Goal: Navigation & Orientation: Find specific page/section

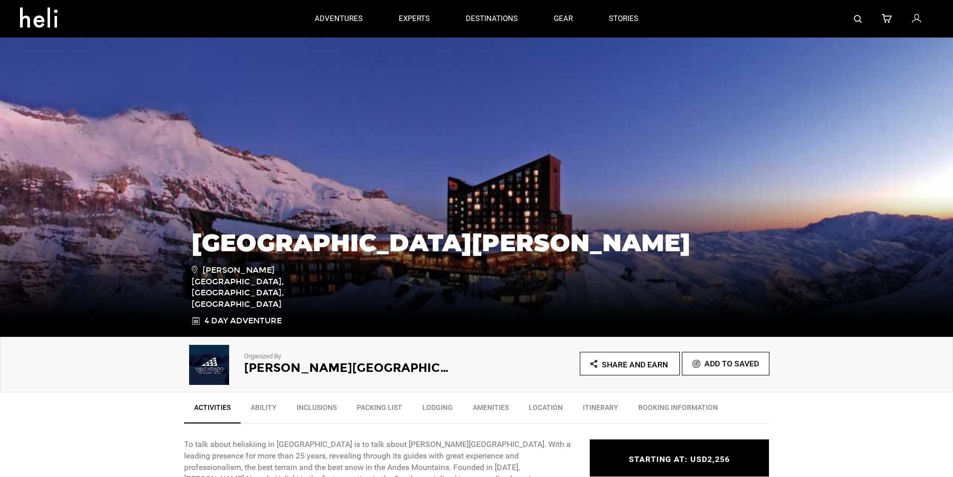
click at [196, 474] on p "To talk about heliskiing in [GEOGRAPHIC_DATA] is to talk about [PERSON_NAME][GE…" at bounding box center [379, 473] width 390 height 69
click at [405, 475] on p "To talk about heliskiing in [GEOGRAPHIC_DATA] is to talk about [PERSON_NAME][GE…" at bounding box center [379, 473] width 390 height 69
click at [401, 7] on link "experts" at bounding box center [414, 19] width 31 height 38
